Goal: Obtain resource: Download file/media

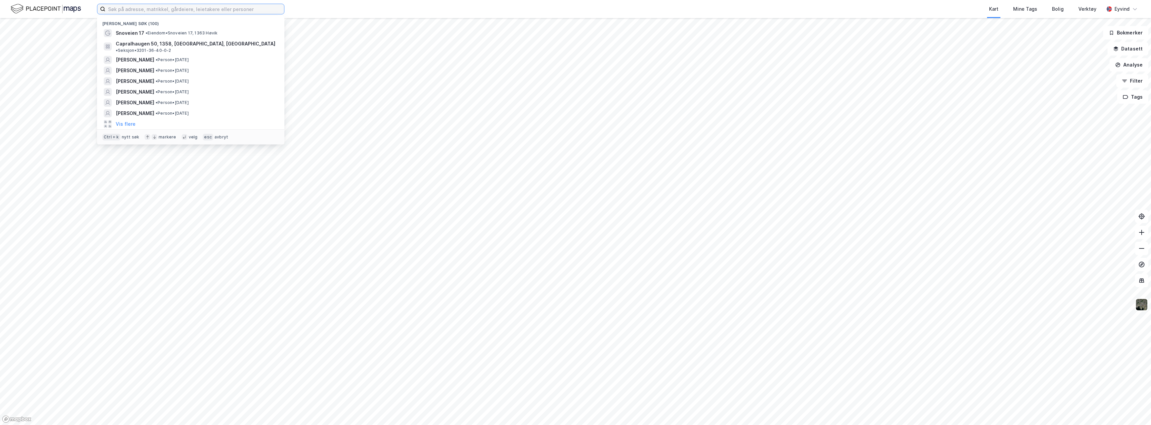
click at [155, 11] on input at bounding box center [194, 9] width 179 height 10
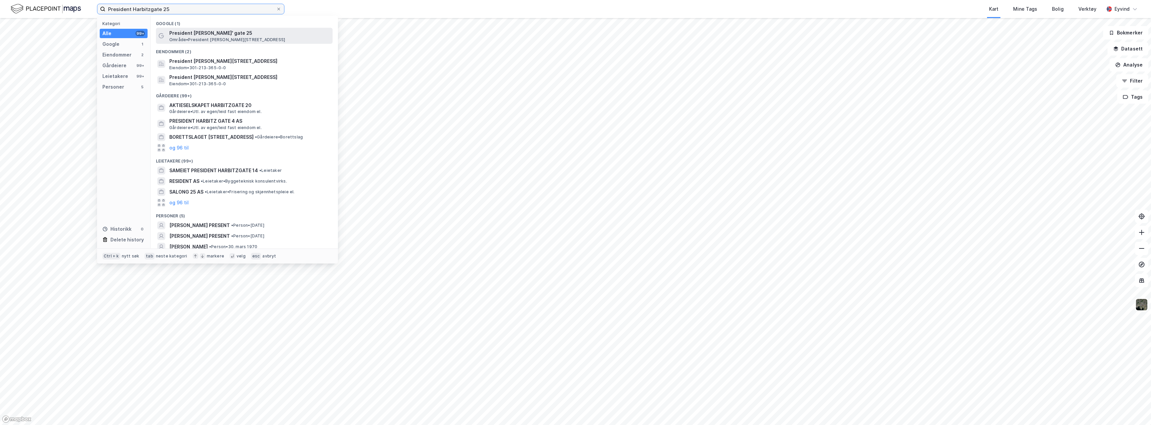
type input "President Harbitzgate 25"
click at [169, 36] on div "President [PERSON_NAME]' gate 25 Område • [STREET_ADDRESS][PERSON_NAME]" at bounding box center [244, 36] width 177 height 16
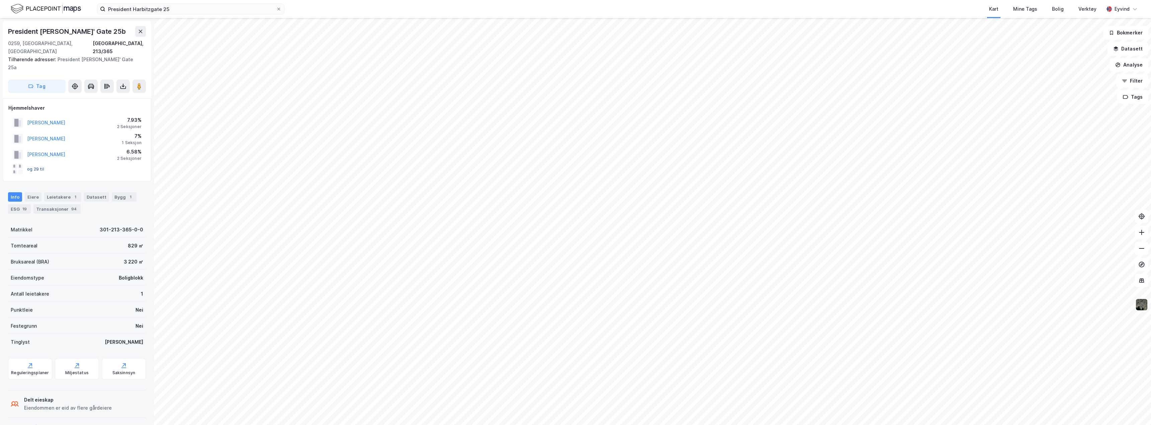
click at [0, 0] on button "og 29 til" at bounding box center [0, 0] width 0 height 0
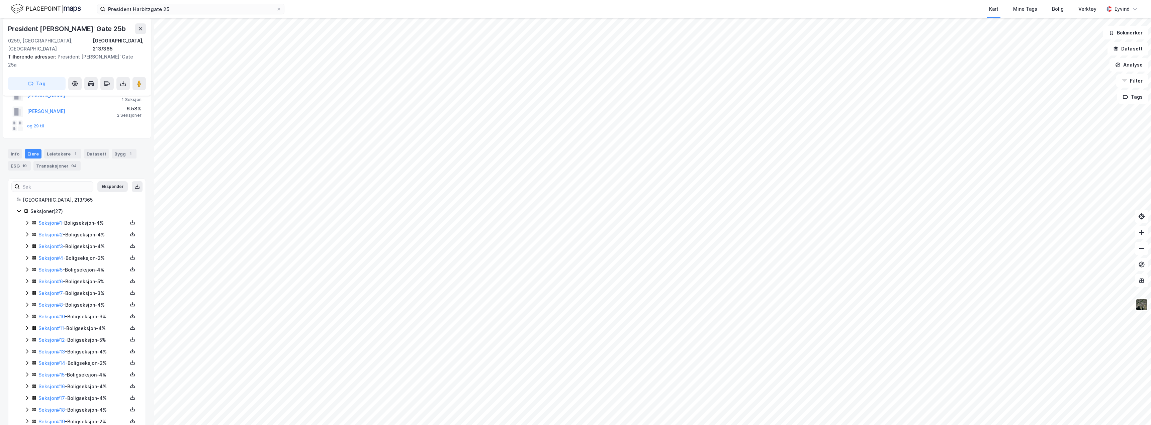
scroll to position [44, 0]
click at [0, 0] on button "og 29 til" at bounding box center [0, 0] width 0 height 0
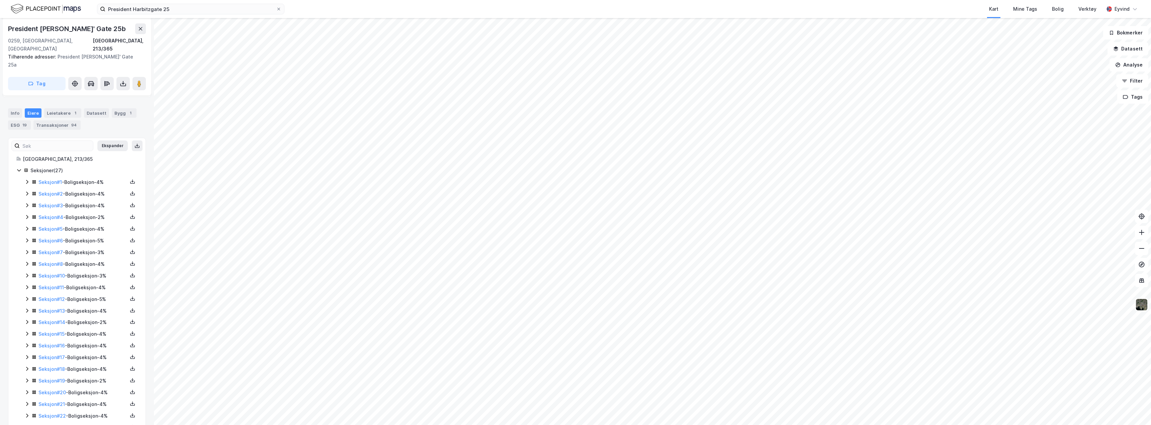
scroll to position [0, 0]
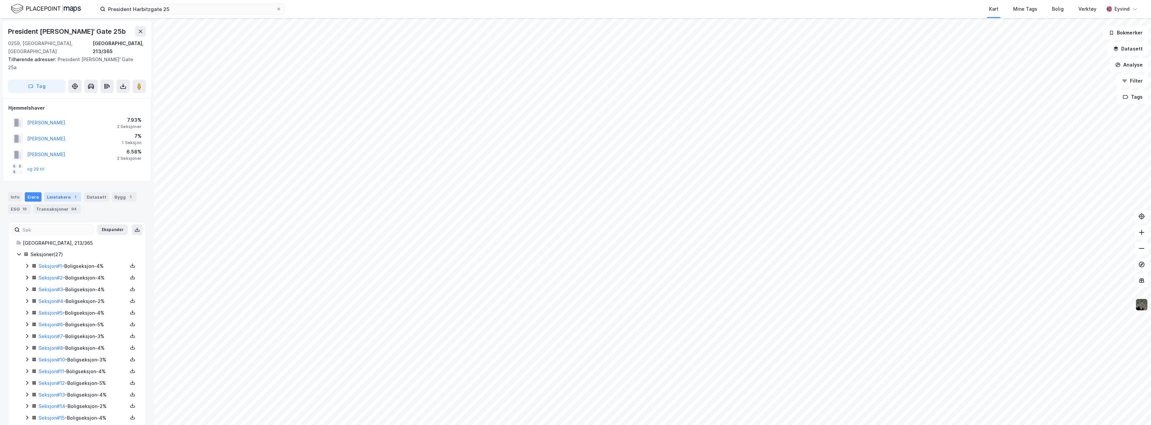
click at [50, 192] on div "Leietakere 1" at bounding box center [62, 196] width 37 height 9
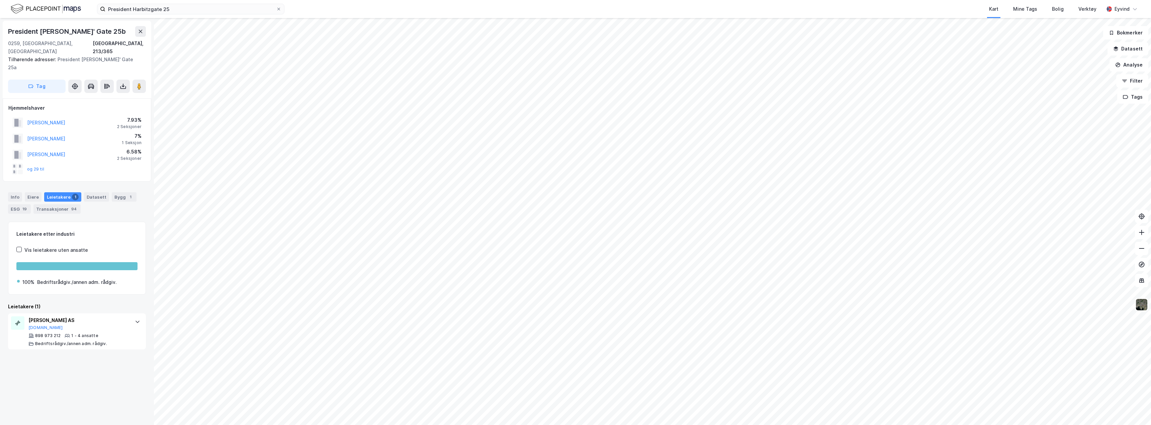
click at [29, 184] on div "Info [PERSON_NAME] 1 Datasett Bygg 1 ESG 19 Transaksjoner 94" at bounding box center [77, 200] width 154 height 32
click at [29, 192] on div "Eiere" at bounding box center [33, 196] width 17 height 9
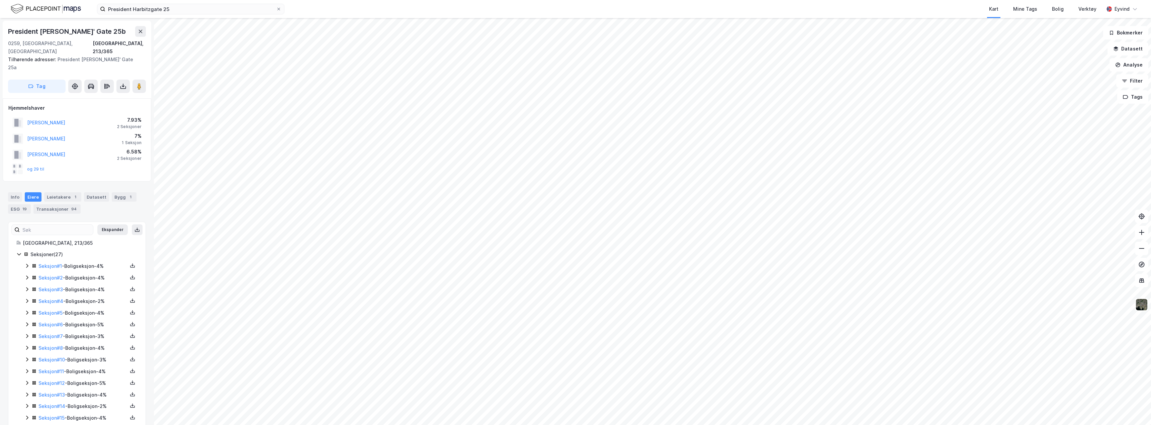
click at [25, 298] on icon at bounding box center [26, 300] width 5 height 5
click at [27, 287] on icon at bounding box center [26, 289] width 5 height 5
click at [25, 275] on icon at bounding box center [26, 277] width 5 height 5
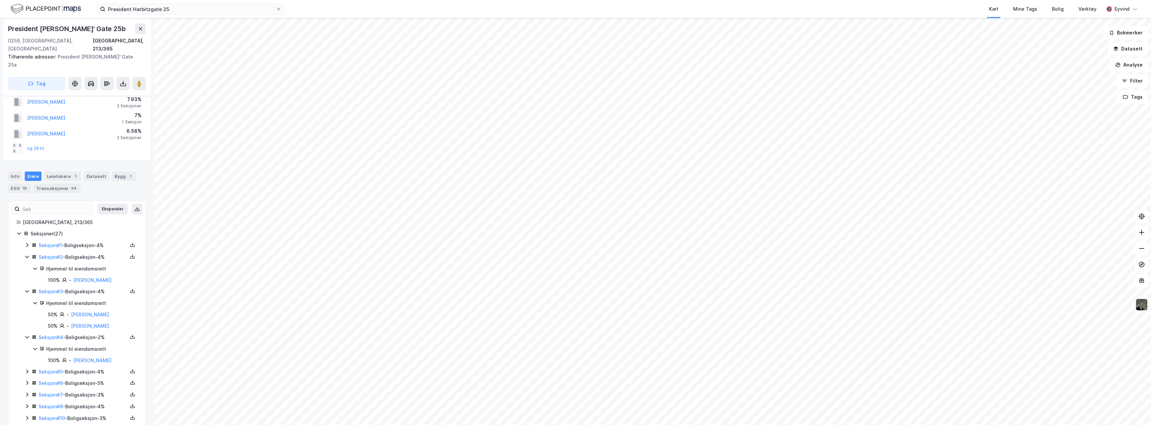
scroll to position [21, 0]
click at [26, 369] on icon at bounding box center [26, 371] width 5 height 5
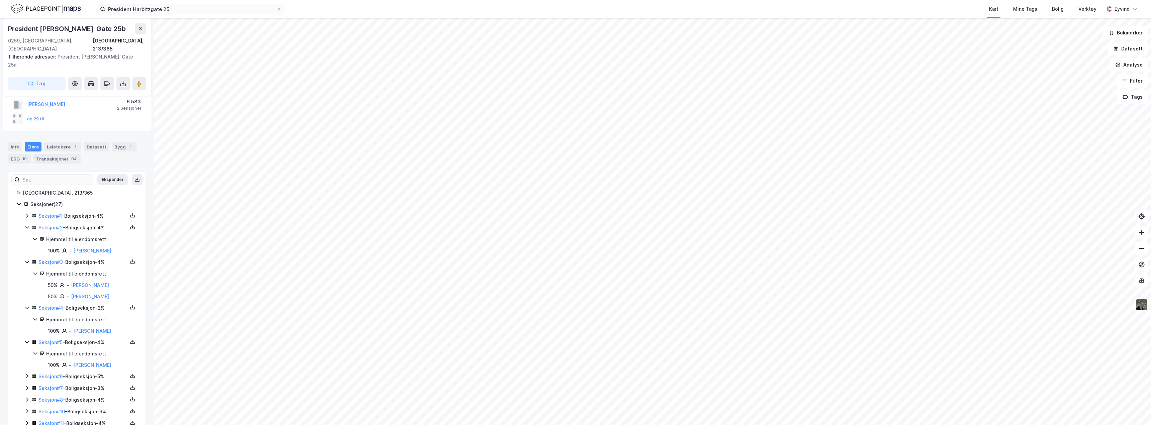
scroll to position [51, 0]
click at [26, 373] on icon at bounding box center [26, 375] width 5 height 5
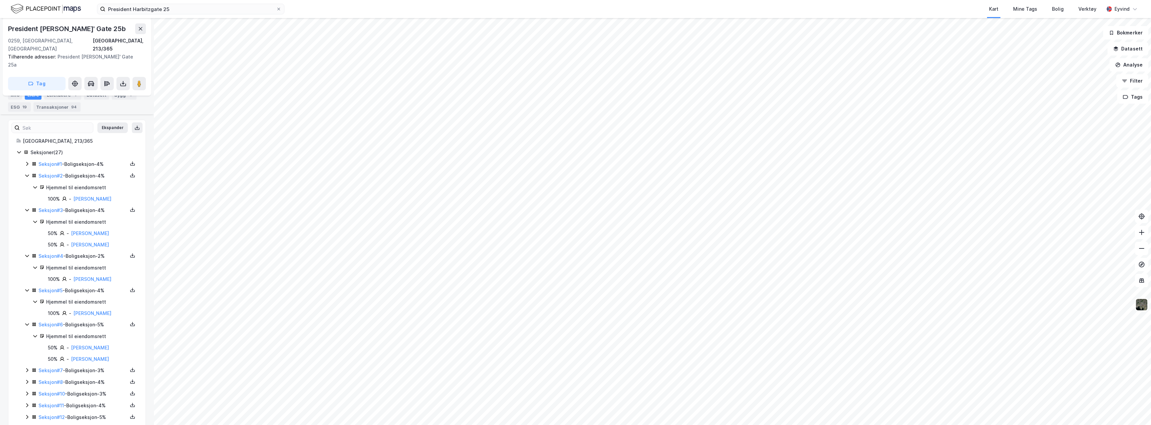
scroll to position [103, 0]
click at [25, 367] on icon at bounding box center [26, 369] width 5 height 5
click at [26, 363] on icon at bounding box center [26, 365] width 5 height 5
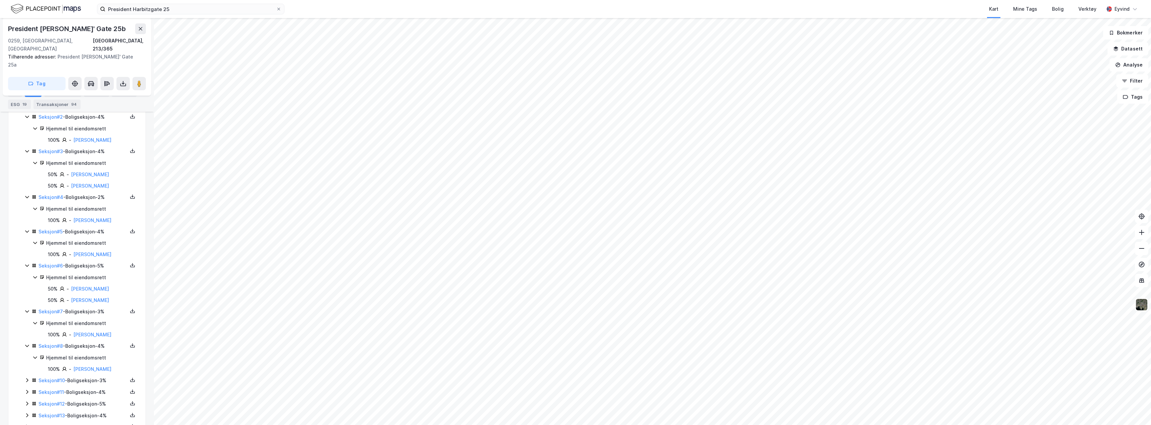
scroll to position [160, 0]
click at [130, 347] on icon at bounding box center [132, 348] width 5 height 2
click at [99, 323] on div "Grunnbok" at bounding box center [92, 327] width 22 height 8
